Goal: Information Seeking & Learning: Check status

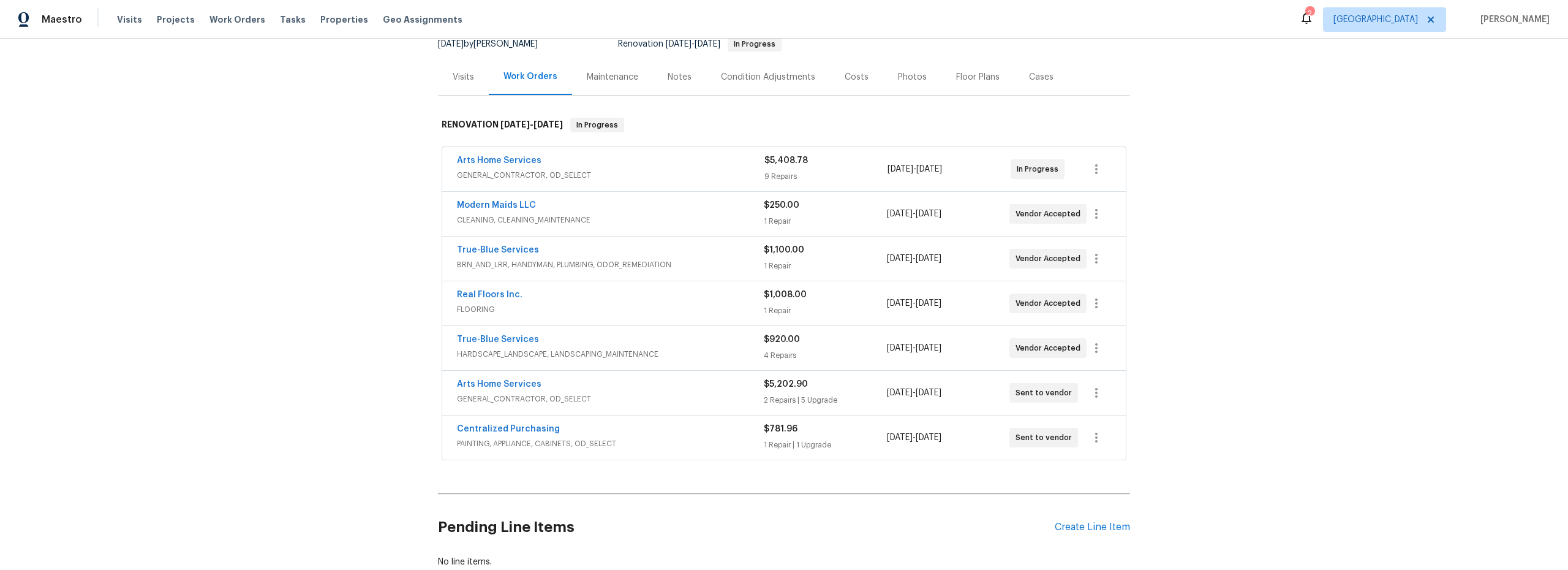
scroll to position [137, 0]
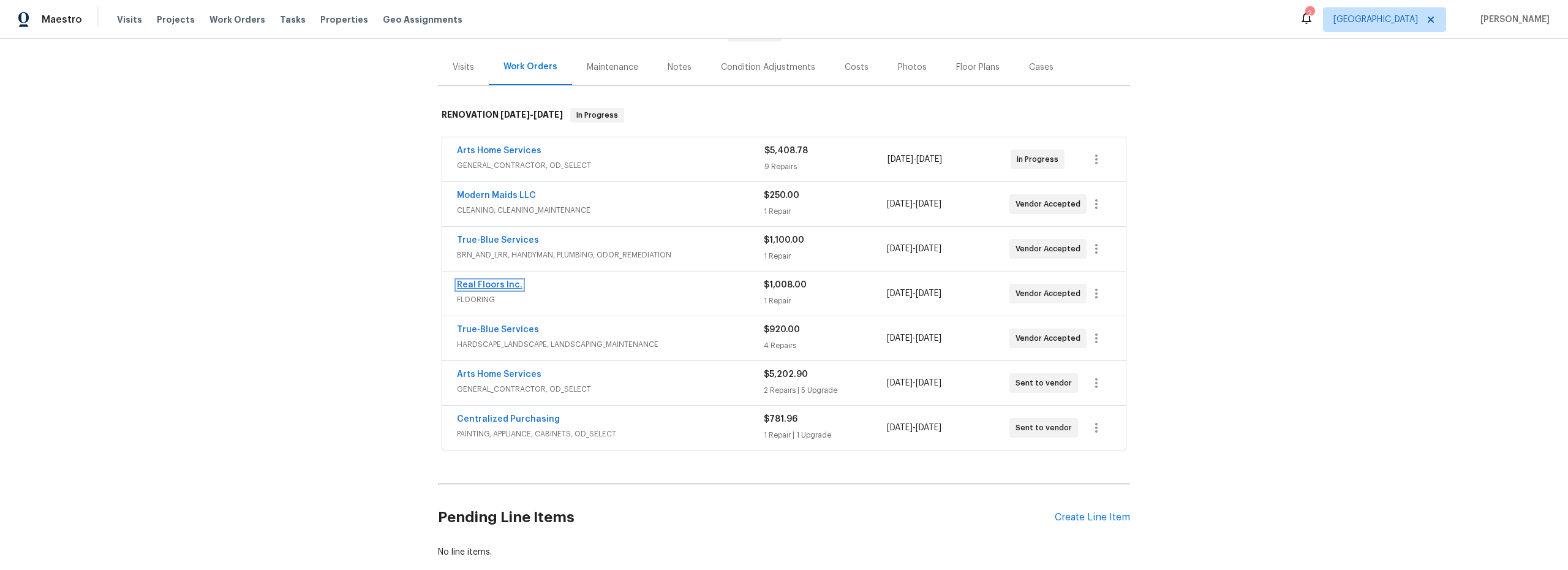
click at [490, 281] on link "Real Floors Inc." at bounding box center [489, 285] width 65 height 8
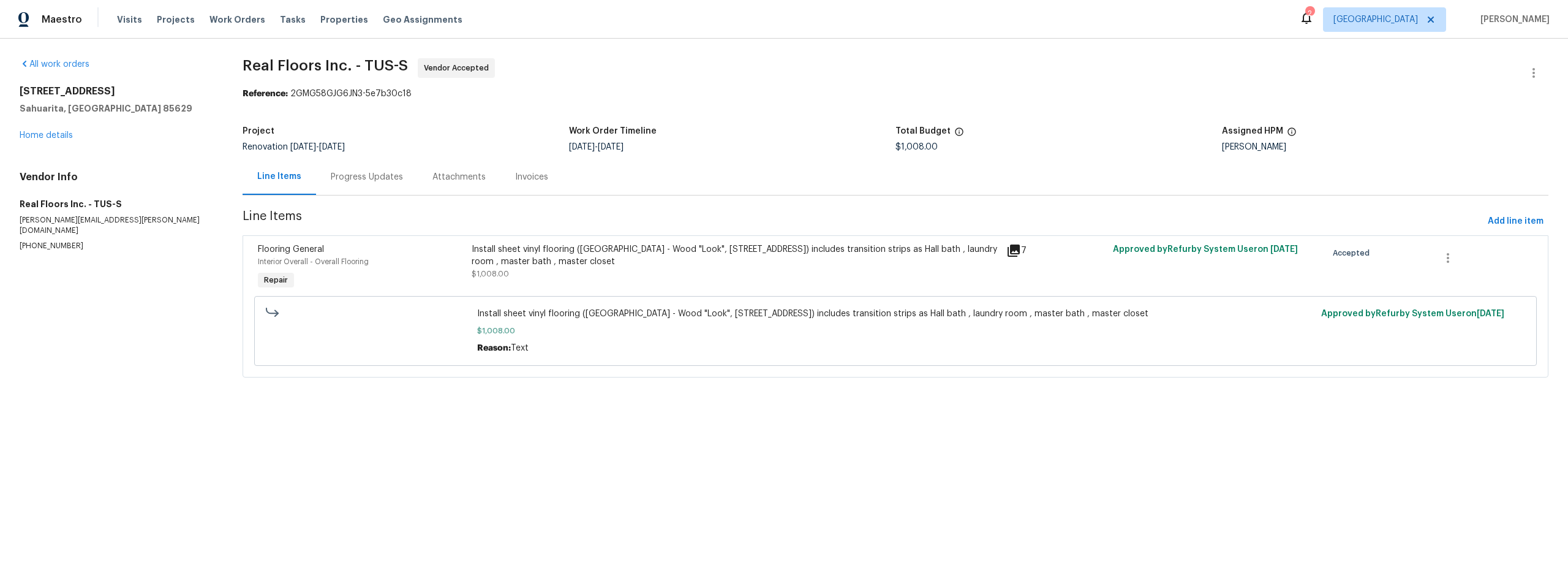
click at [362, 181] on div "Progress Updates" at bounding box center [366, 177] width 72 height 12
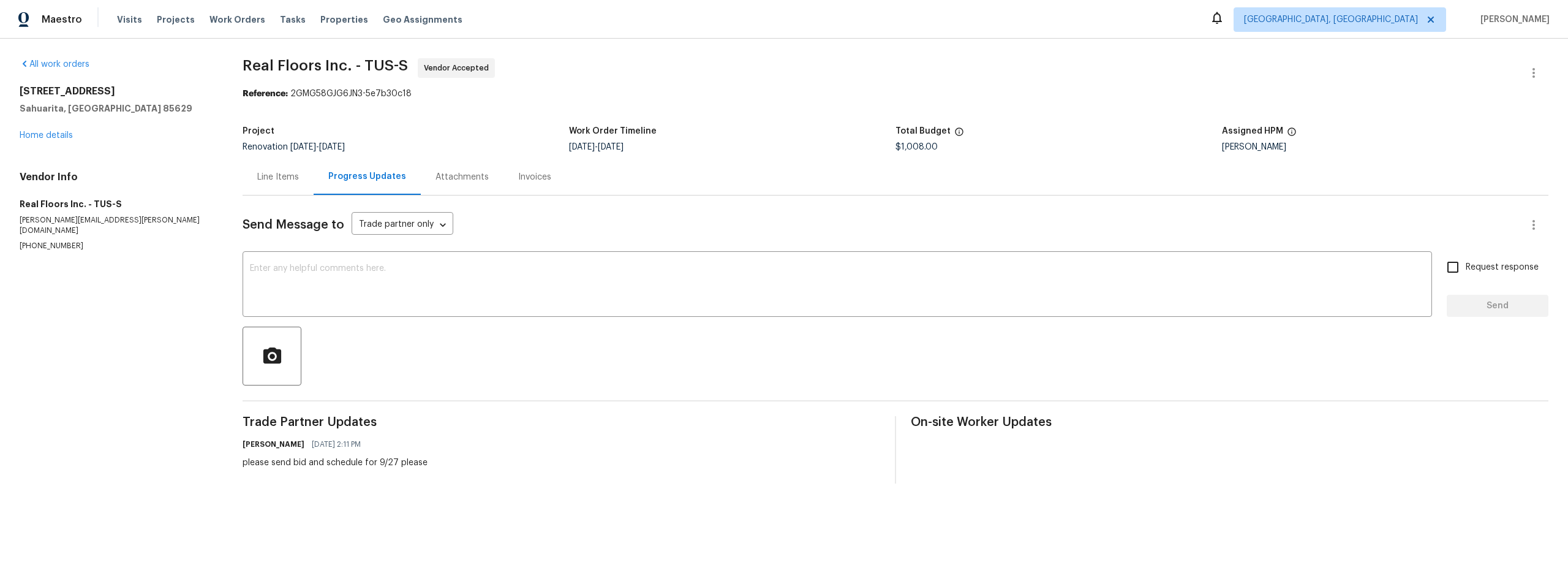
click at [277, 180] on div "Line Items" at bounding box center [278, 177] width 42 height 12
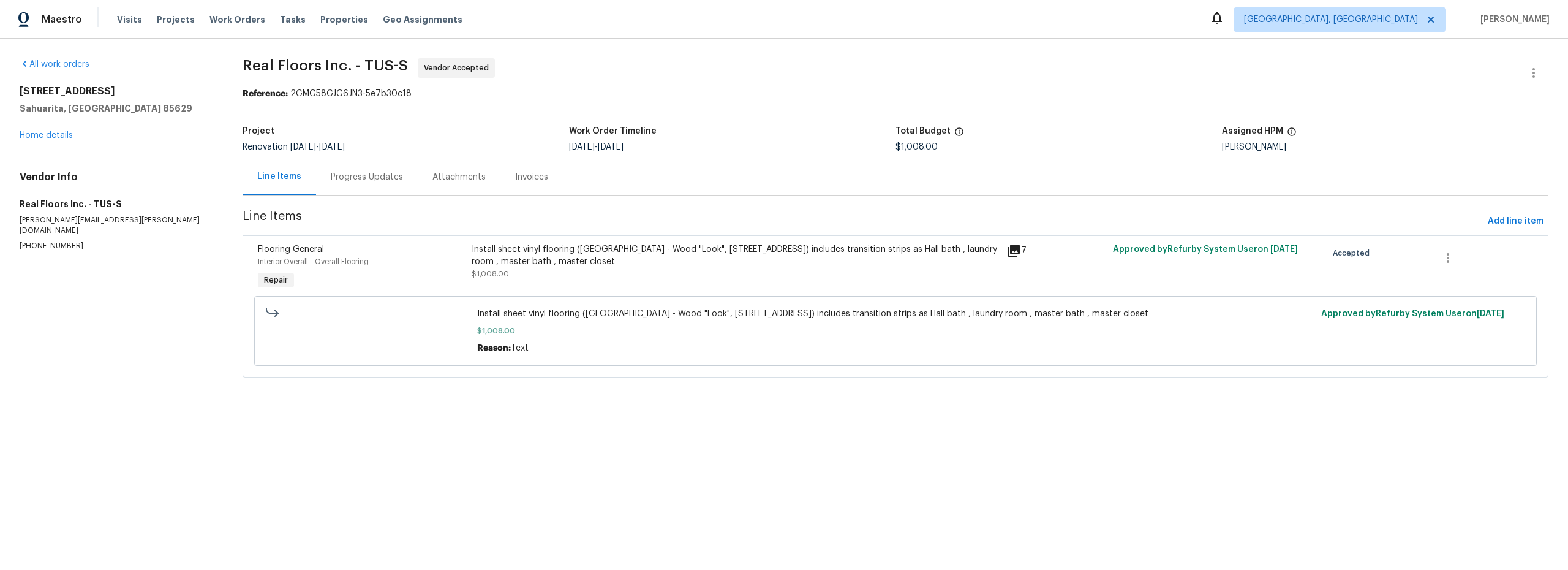
click at [1017, 255] on div "7" at bounding box center [1055, 251] width 99 height 15
click at [1009, 252] on icon at bounding box center [1013, 251] width 15 height 15
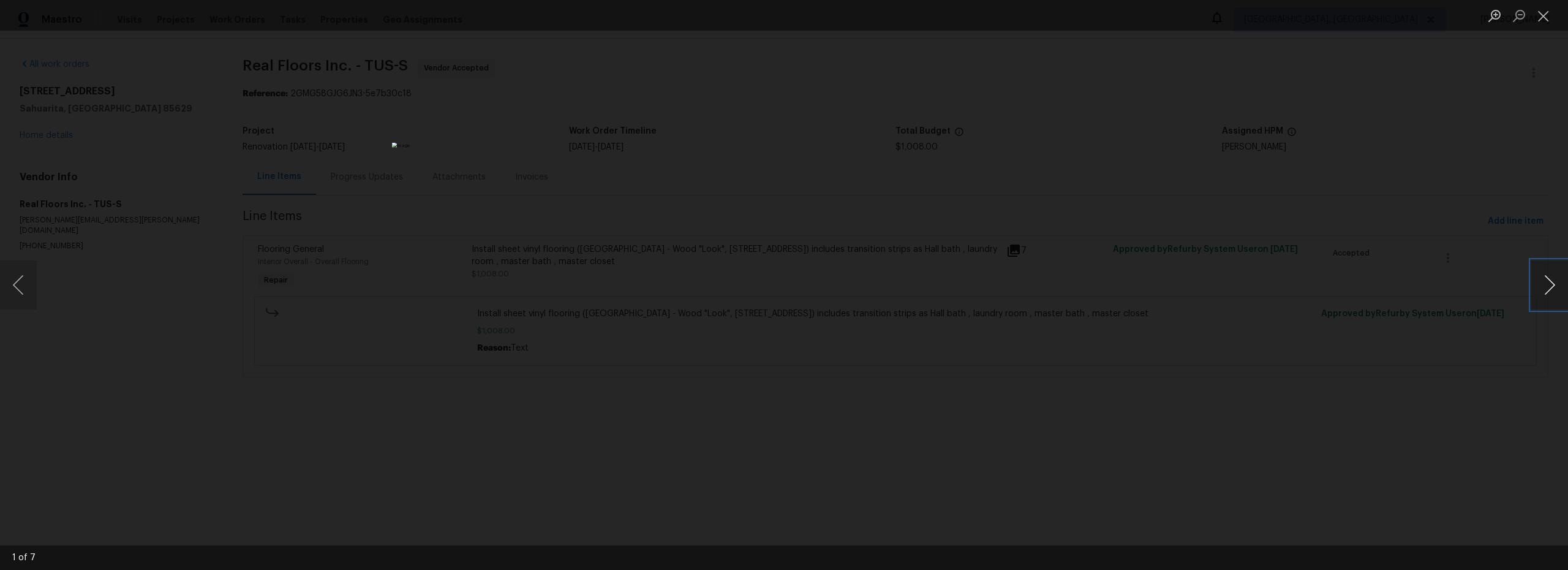
click at [1554, 294] on button "Next image" at bounding box center [1548, 285] width 36 height 49
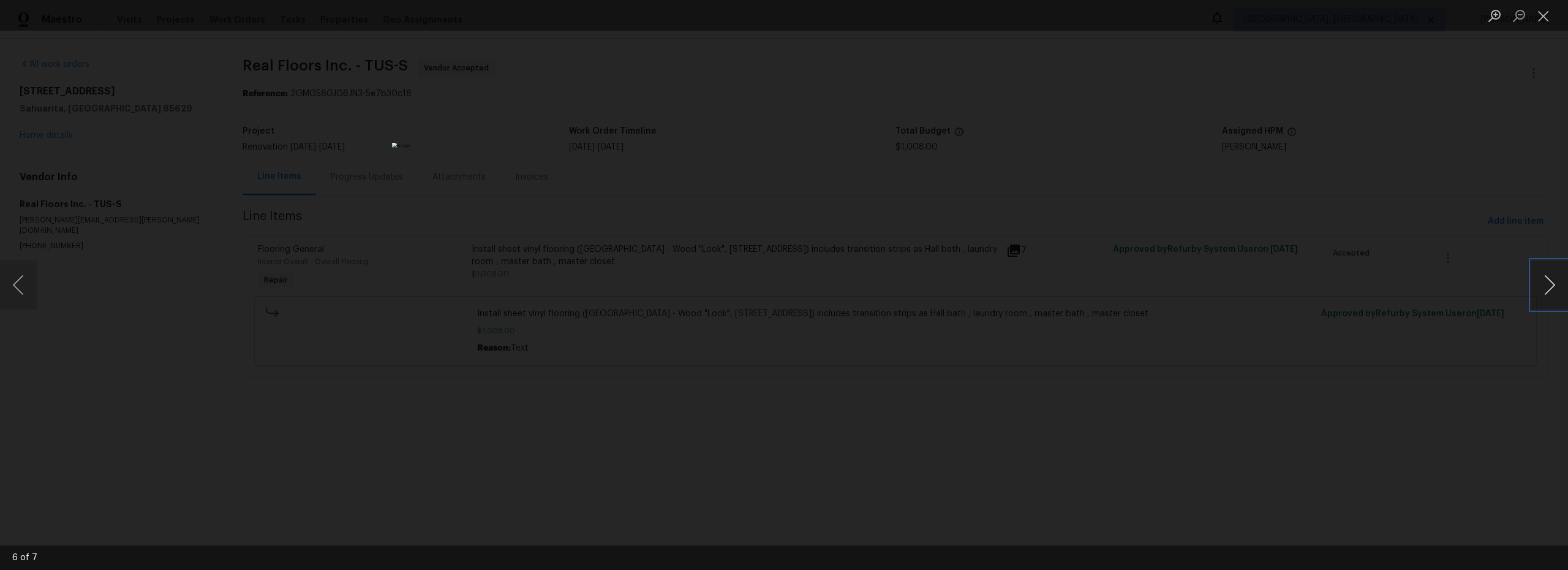
click at [1554, 294] on button "Next image" at bounding box center [1548, 285] width 36 height 49
click at [1546, 22] on button "Close lightbox" at bounding box center [1543, 15] width 24 height 22
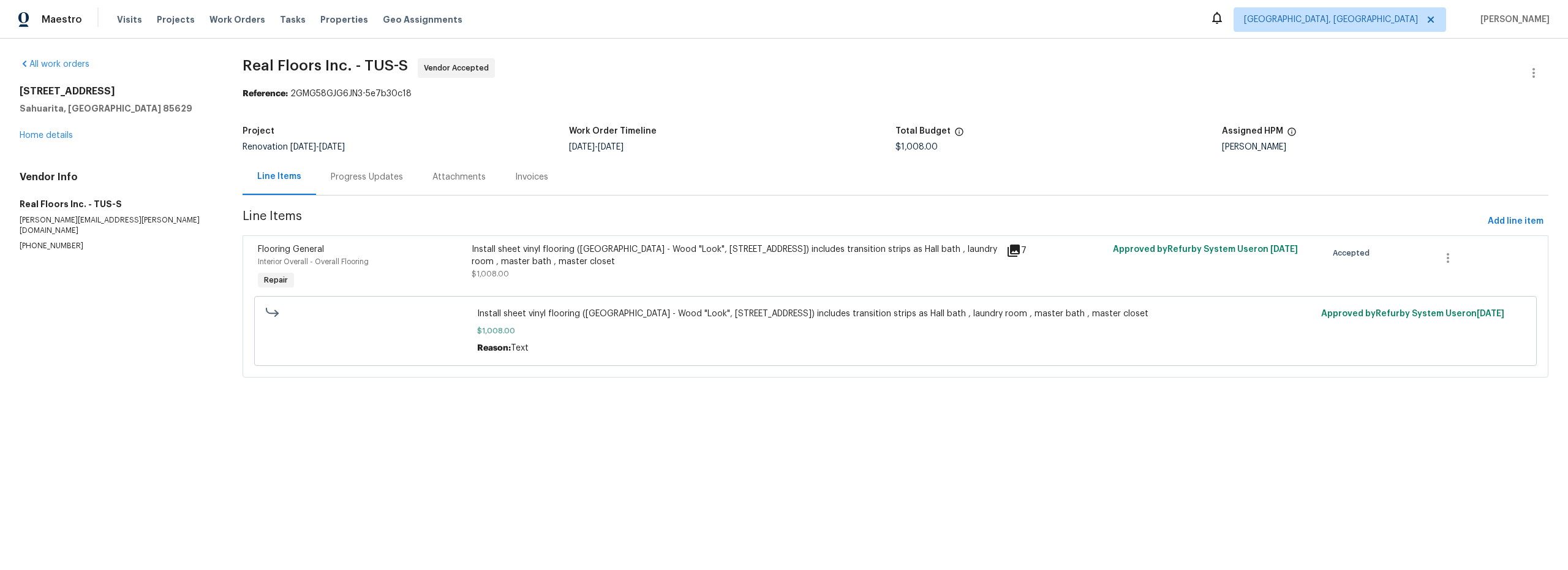
click at [373, 180] on div "Progress Updates" at bounding box center [366, 177] width 72 height 12
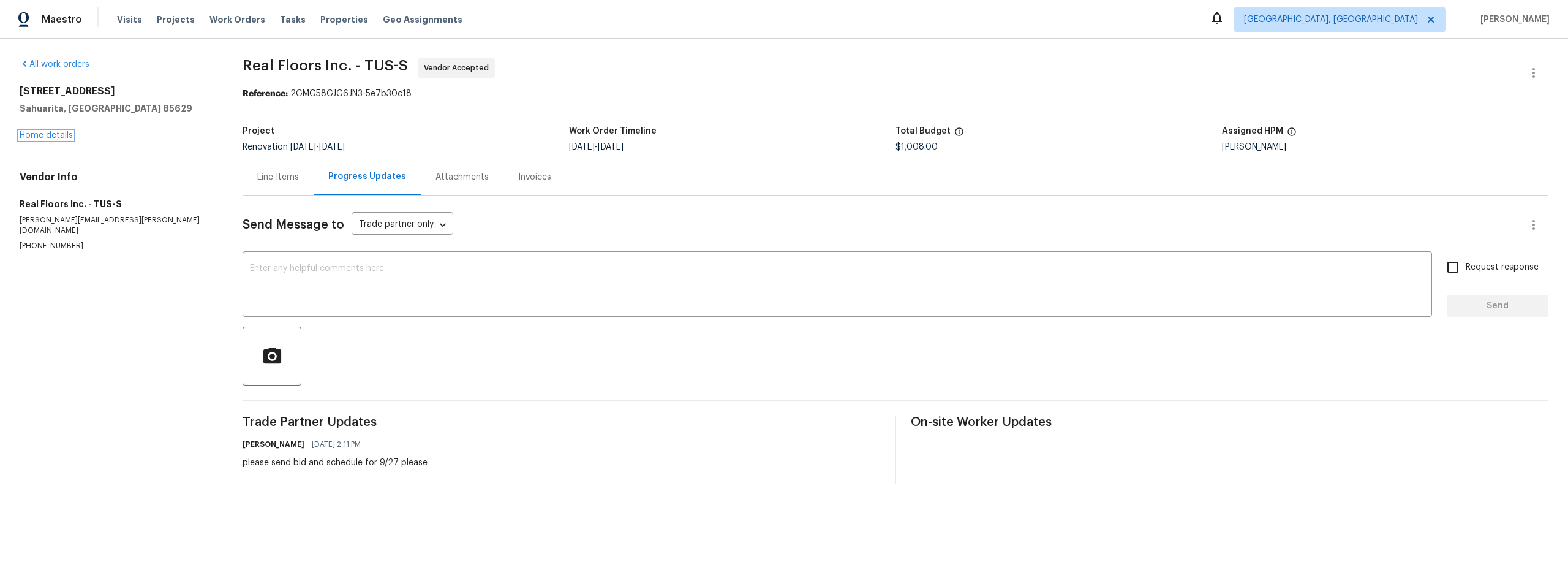
click at [54, 136] on link "Home details" at bounding box center [46, 135] width 53 height 8
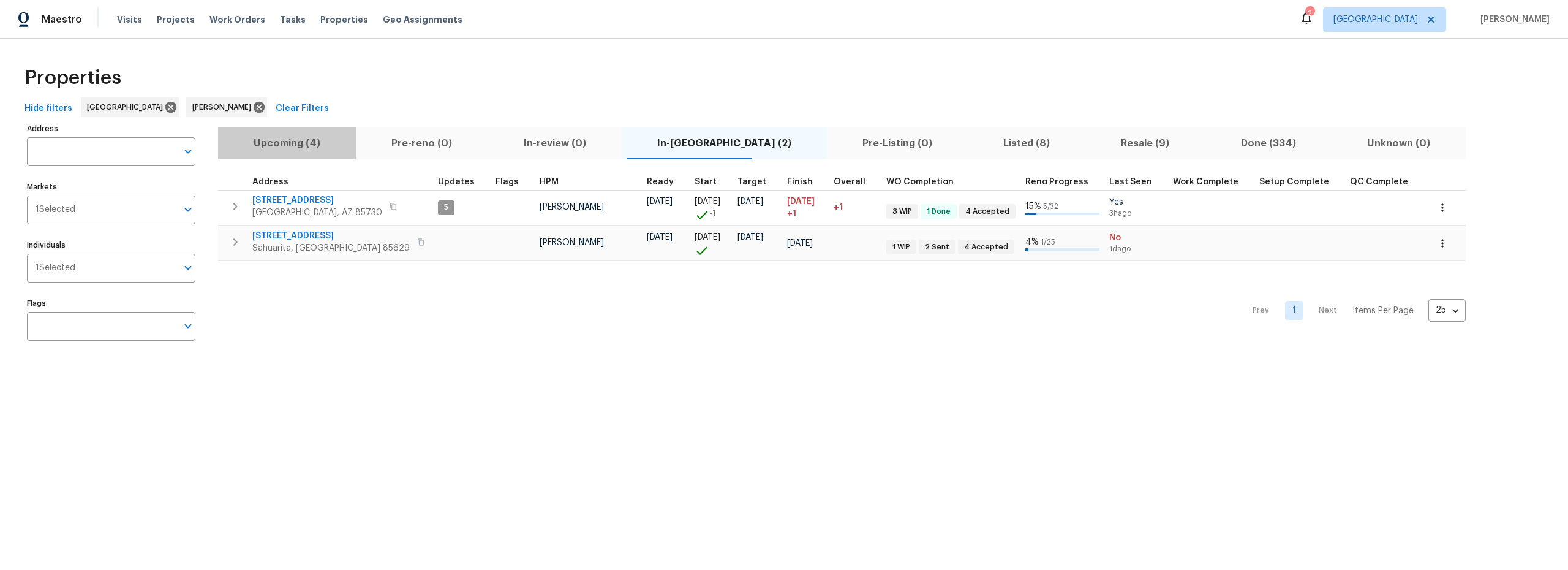
click at [319, 139] on span "Upcoming (4)" at bounding box center [287, 143] width 123 height 17
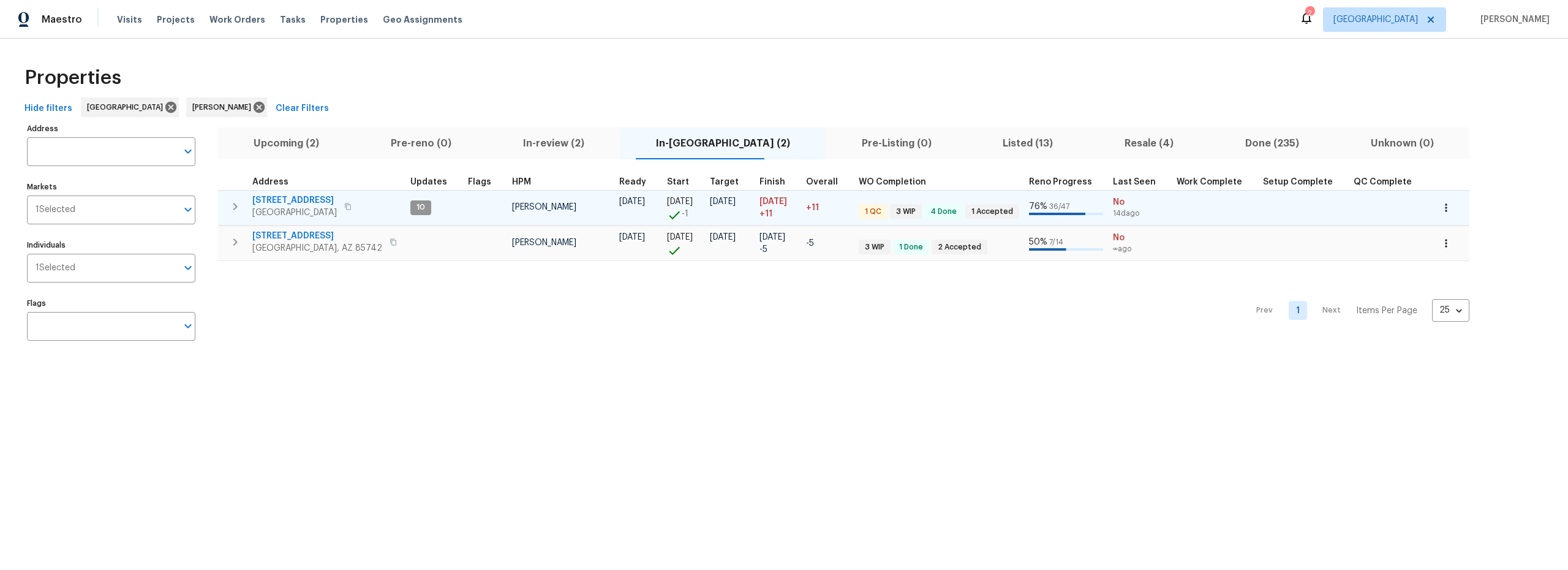
click at [365, 203] on div "[STREET_ADDRESS]" at bounding box center [321, 206] width 138 height 24
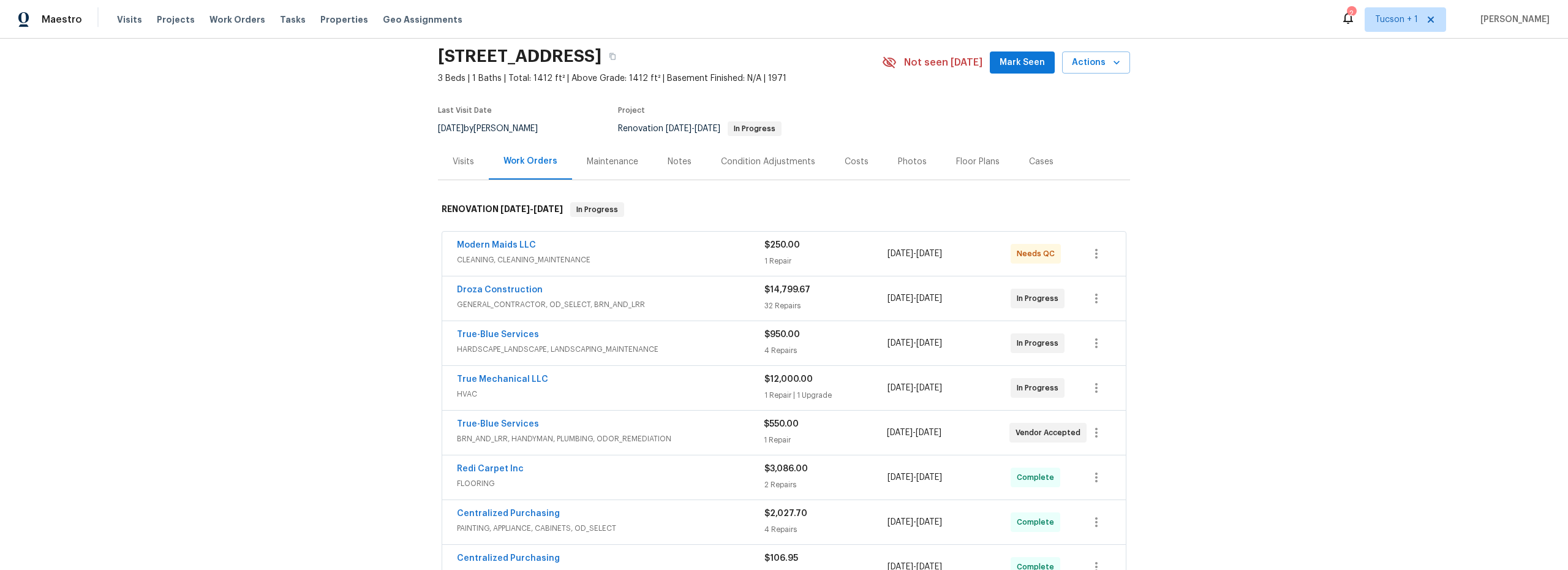
scroll to position [43, 0]
click at [668, 340] on div "True-Blue Services" at bounding box center [610, 335] width 308 height 15
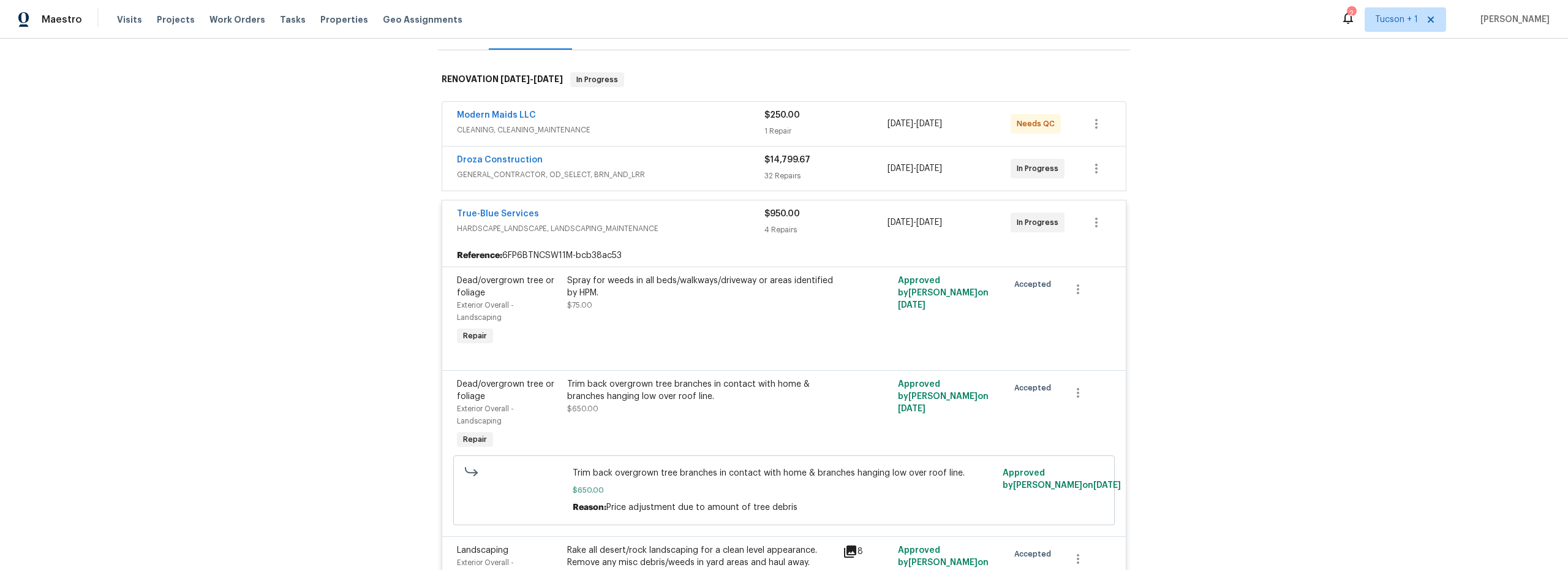
scroll to position [0, 0]
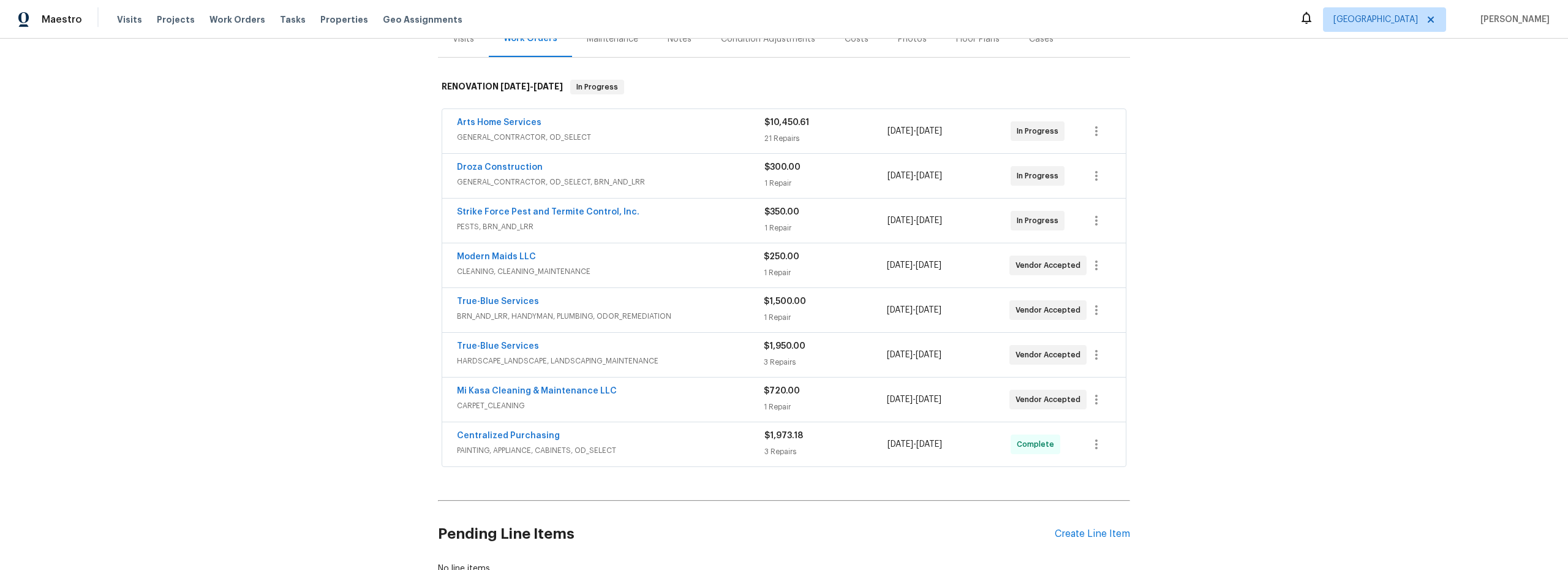
scroll to position [37, 0]
